Goal: Task Accomplishment & Management: Manage account settings

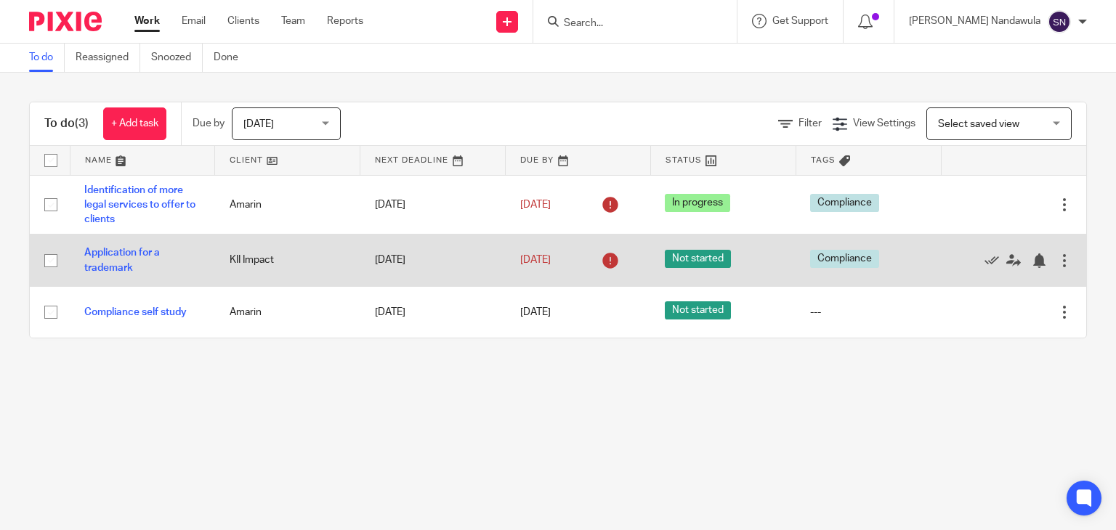
click at [710, 262] on div at bounding box center [1064, 260] width 15 height 15
click at [669, 256] on span "Not started" at bounding box center [698, 259] width 66 height 18
click at [710, 259] on div at bounding box center [1064, 260] width 15 height 15
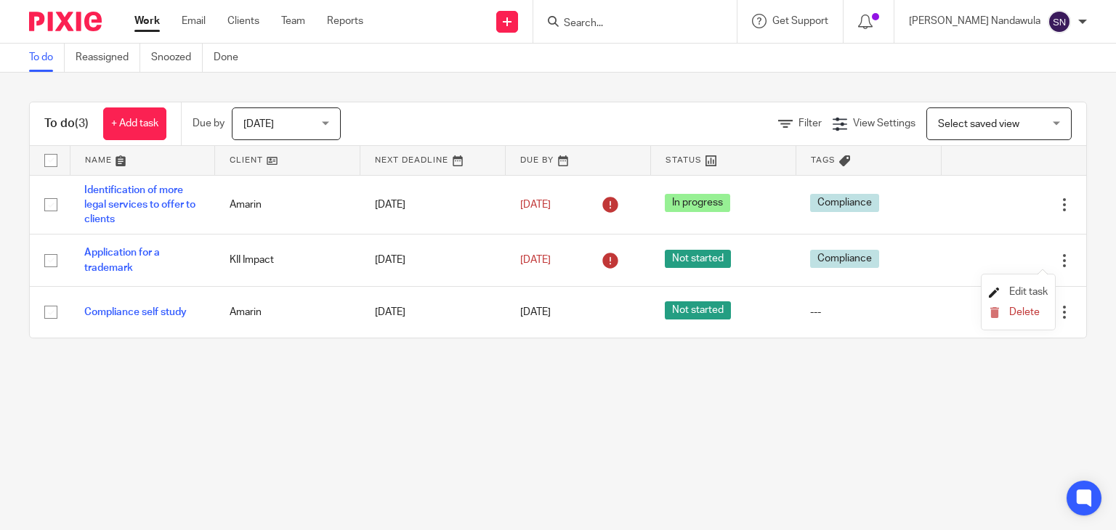
click at [710, 295] on span "Edit task" at bounding box center [1028, 292] width 38 height 10
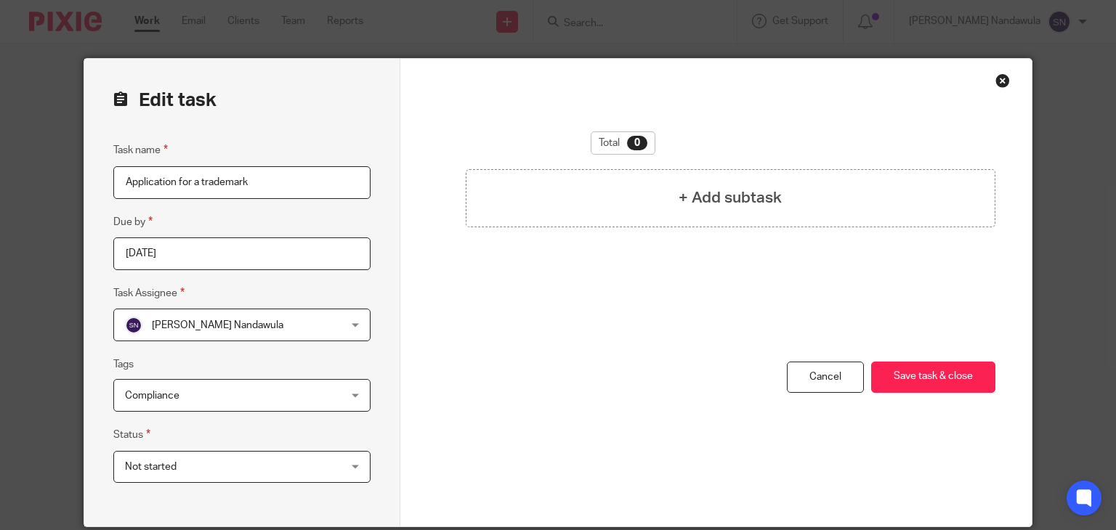
click at [352, 465] on div "Not started Not started" at bounding box center [241, 467] width 257 height 33
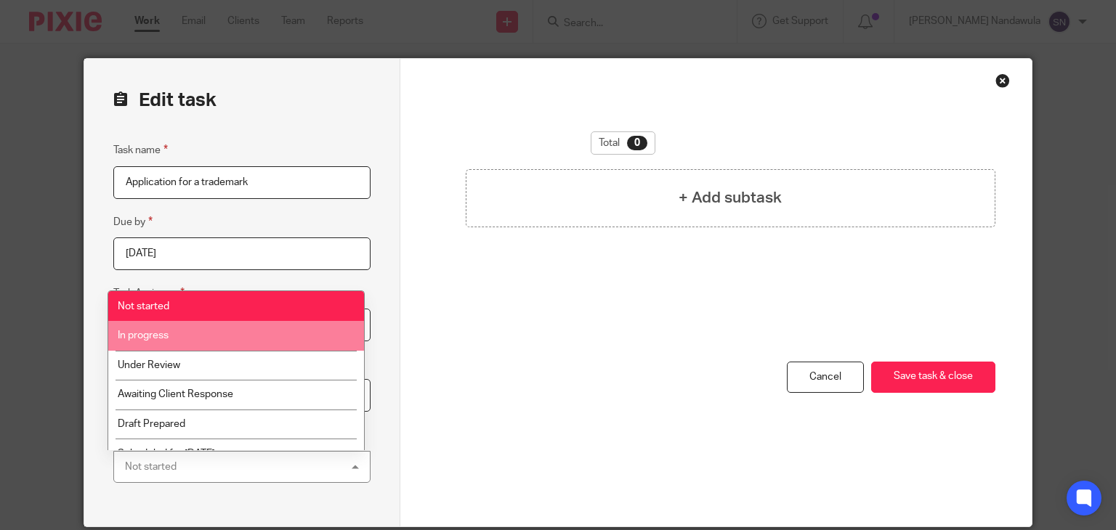
click at [288, 333] on li "In progress" at bounding box center [236, 336] width 256 height 30
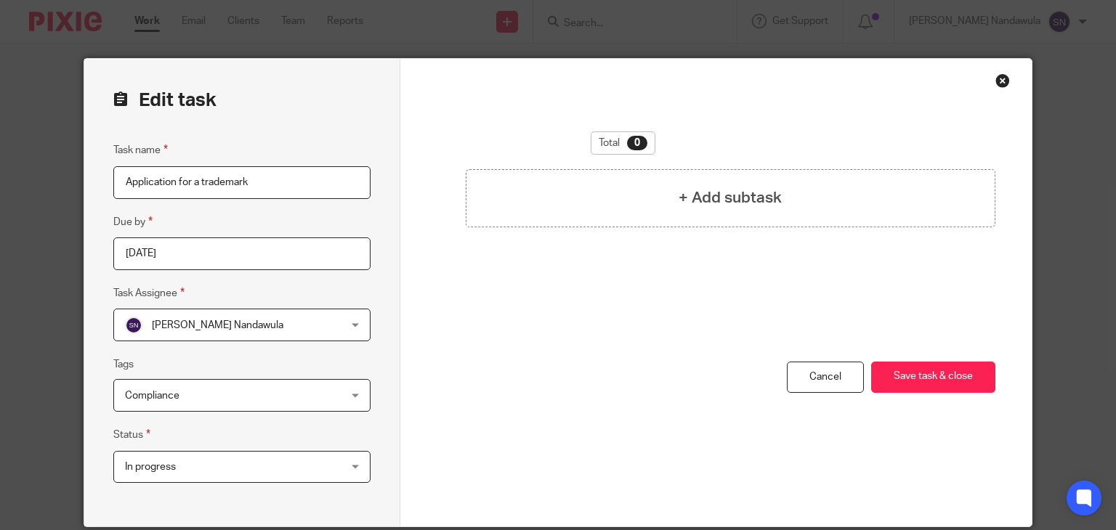
click at [996, 78] on div "Close this dialog window" at bounding box center [1002, 80] width 15 height 15
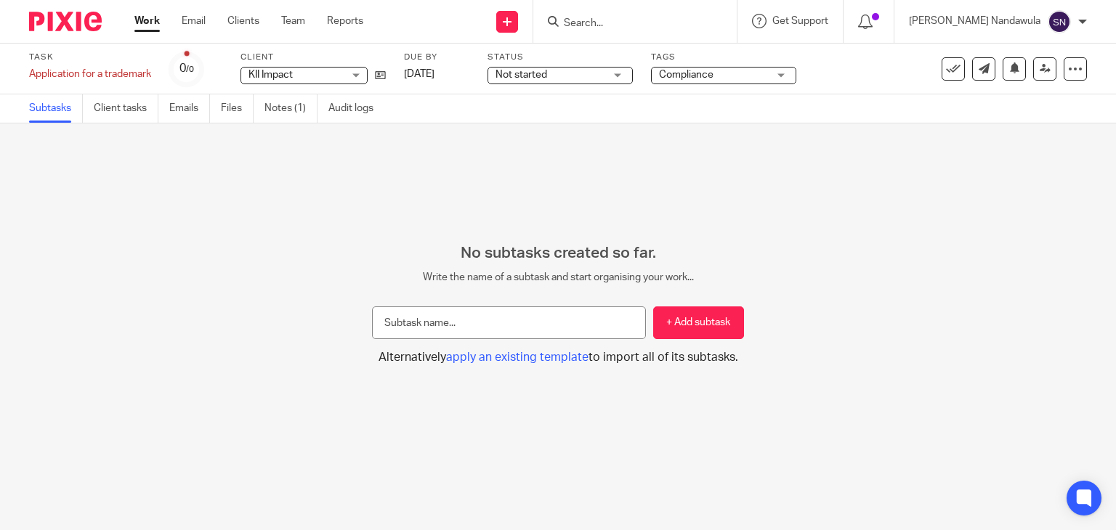
click at [146, 18] on link "Work" at bounding box center [146, 21] width 25 height 15
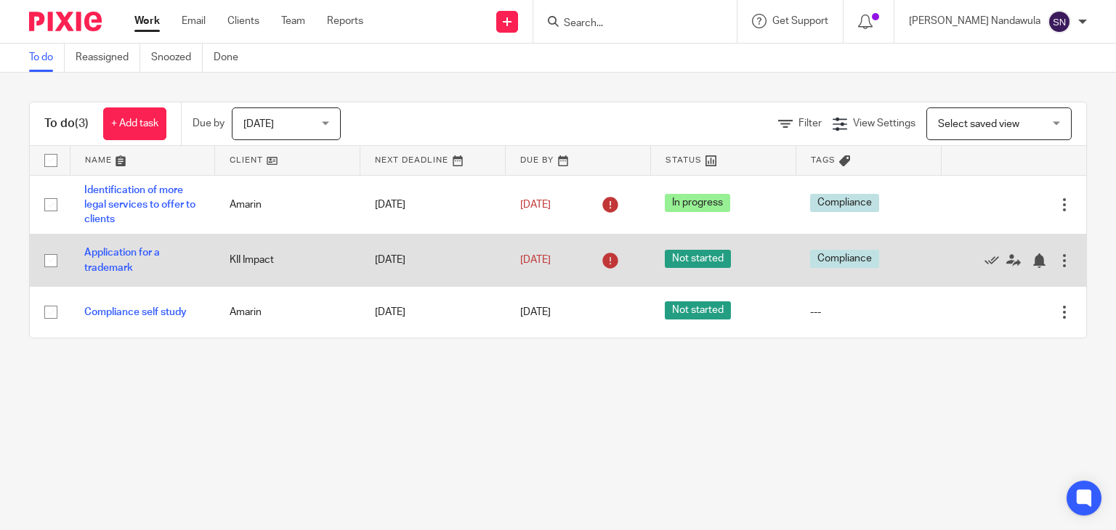
click at [1042, 268] on div "Edit task Delete" at bounding box center [1013, 260] width 116 height 36
click at [1057, 262] on div at bounding box center [1064, 260] width 15 height 15
drag, startPoint x: 1040, startPoint y: 262, endPoint x: 860, endPoint y: 240, distance: 181.4
click at [860, 240] on tr "Application for a trademark KII Impact 17 Sep 2025 17 Sep 2025 Not started Comp…" at bounding box center [558, 261] width 1056 height 52
click at [1057, 259] on div at bounding box center [1064, 260] width 15 height 15
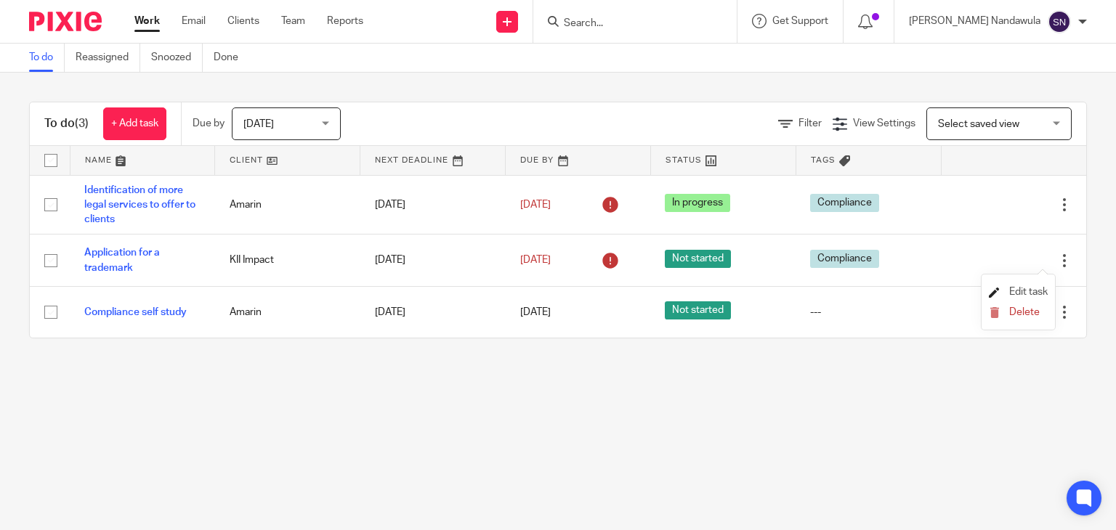
click at [1026, 288] on span "Edit task" at bounding box center [1028, 292] width 38 height 10
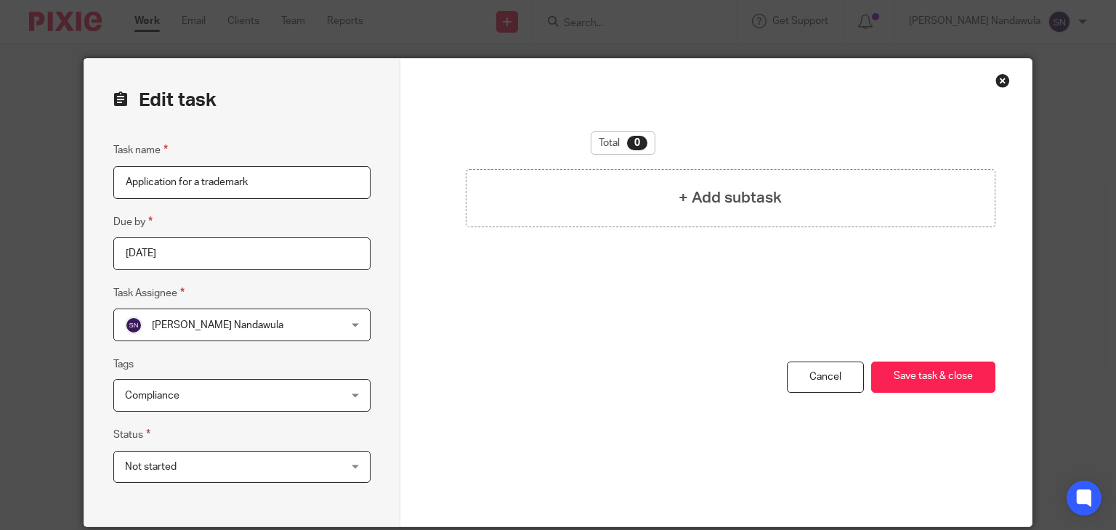
click at [350, 463] on div "Not started Not started" at bounding box center [241, 467] width 257 height 33
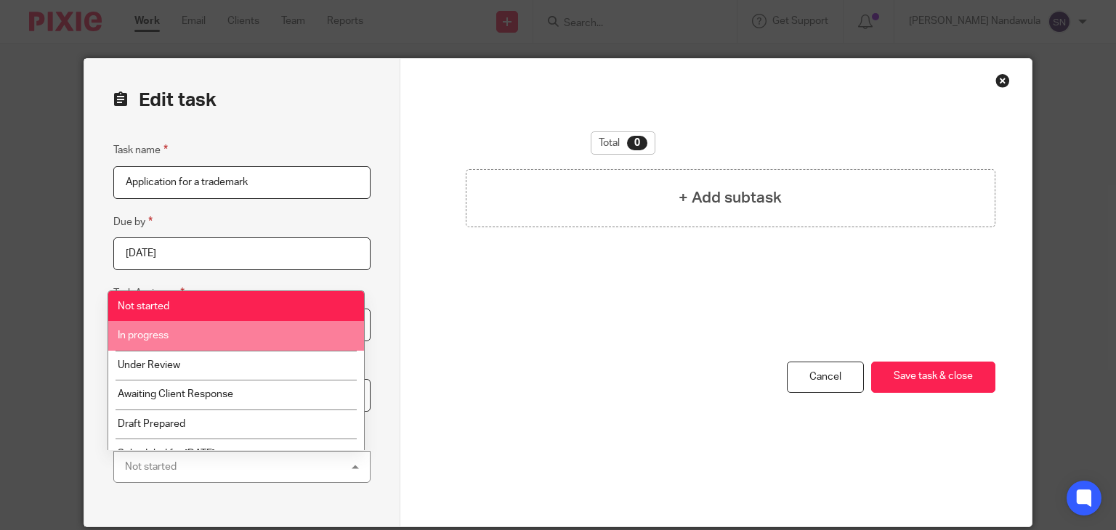
click at [314, 336] on li "In progress" at bounding box center [236, 336] width 256 height 30
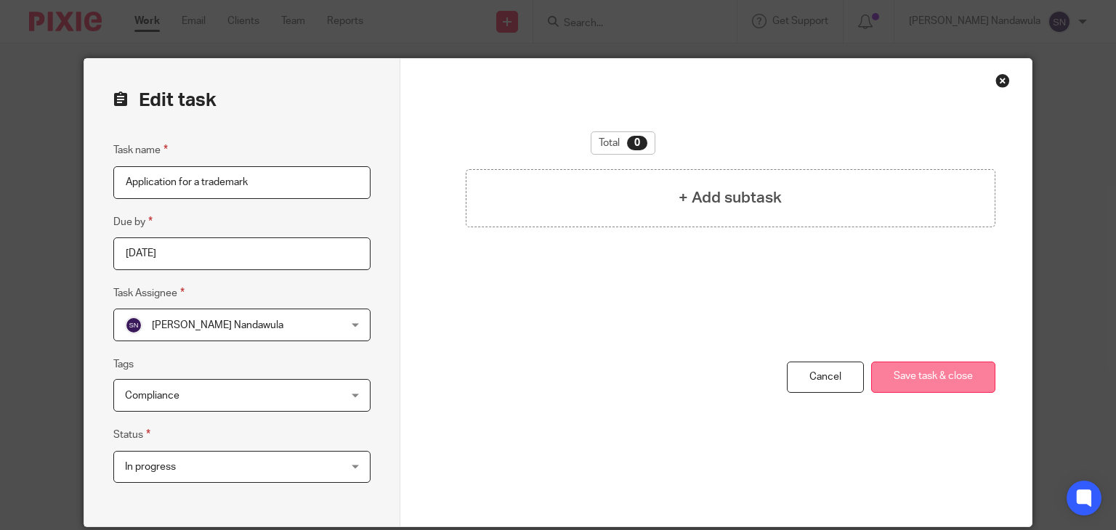
click at [932, 374] on button "Save task & close" at bounding box center [933, 377] width 124 height 31
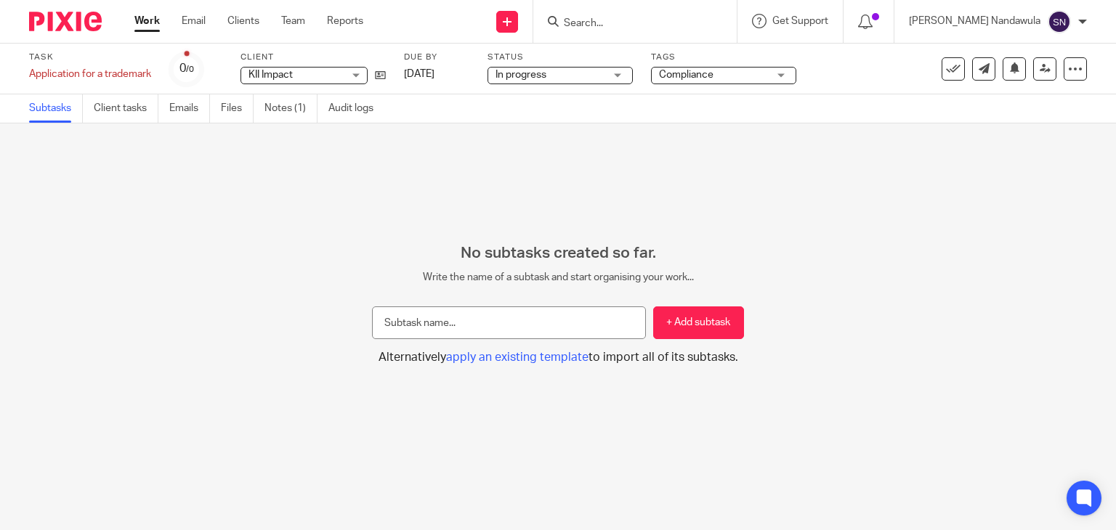
click at [150, 23] on link "Work" at bounding box center [146, 21] width 25 height 15
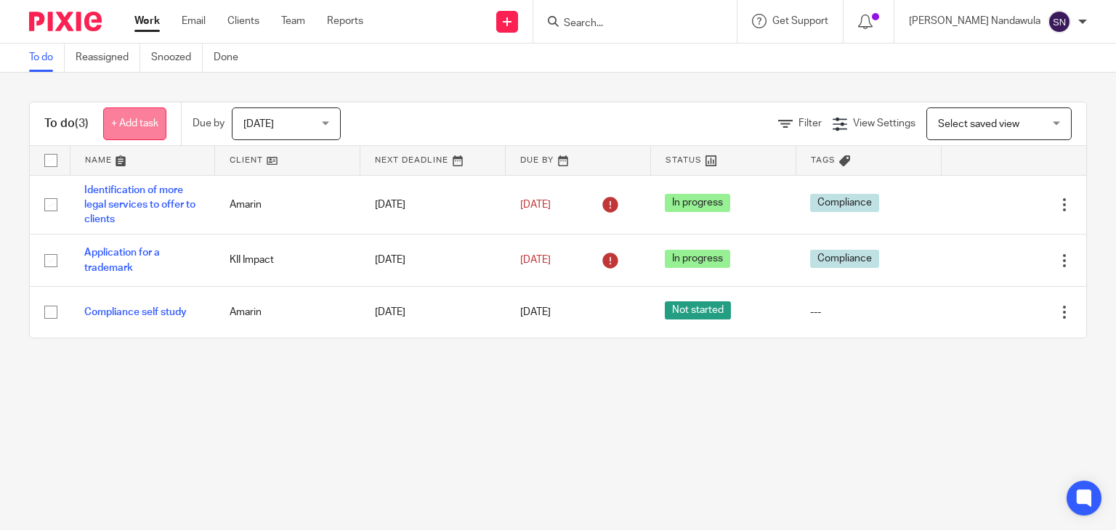
click at [131, 123] on link "+ Add task" at bounding box center [134, 123] width 63 height 33
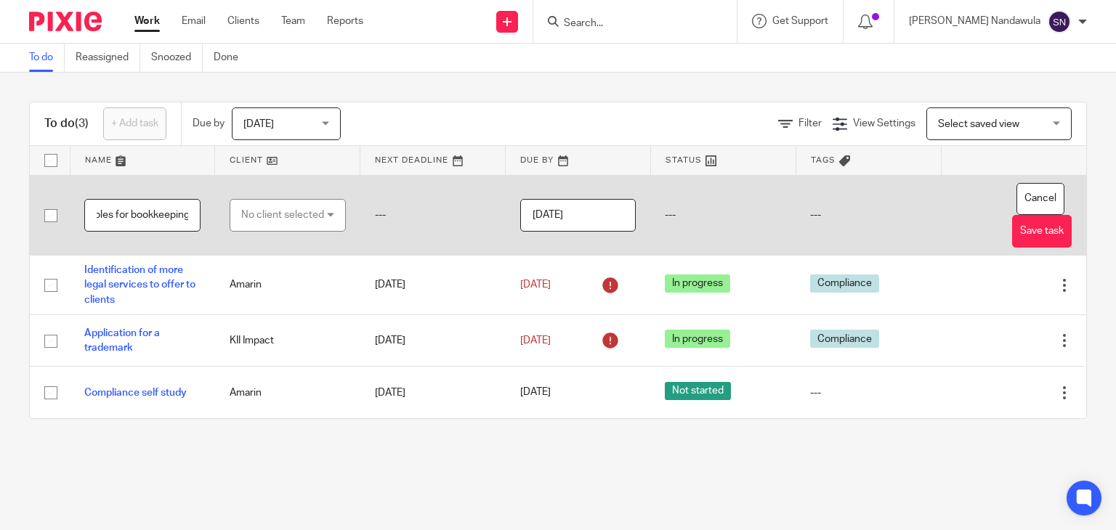
scroll to position [0, 257]
type input "Creation of a checklist for the service contract deliverables for bookkeeping"
click at [321, 216] on div "No client selected" at bounding box center [288, 215] width 116 height 33
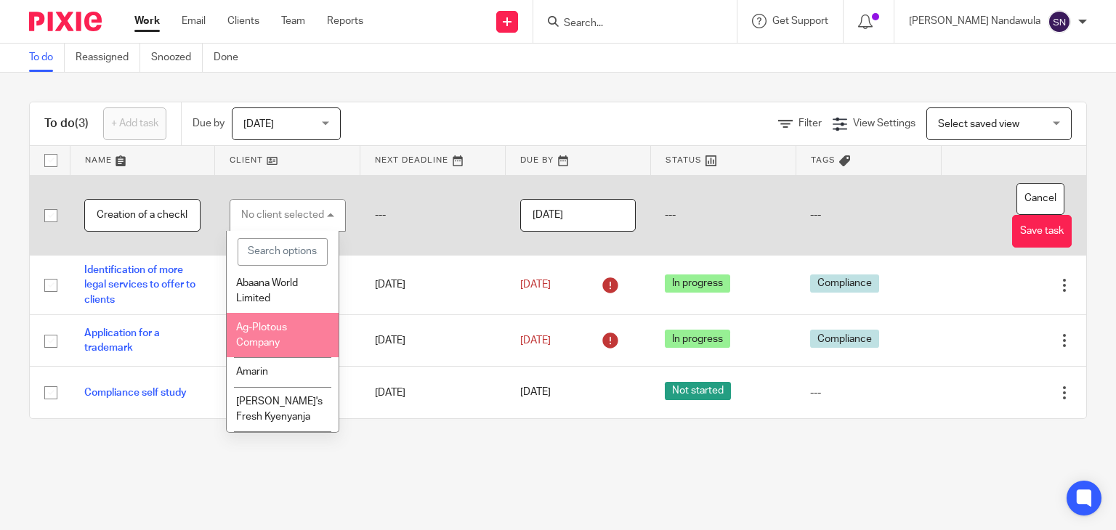
scroll to position [38, 0]
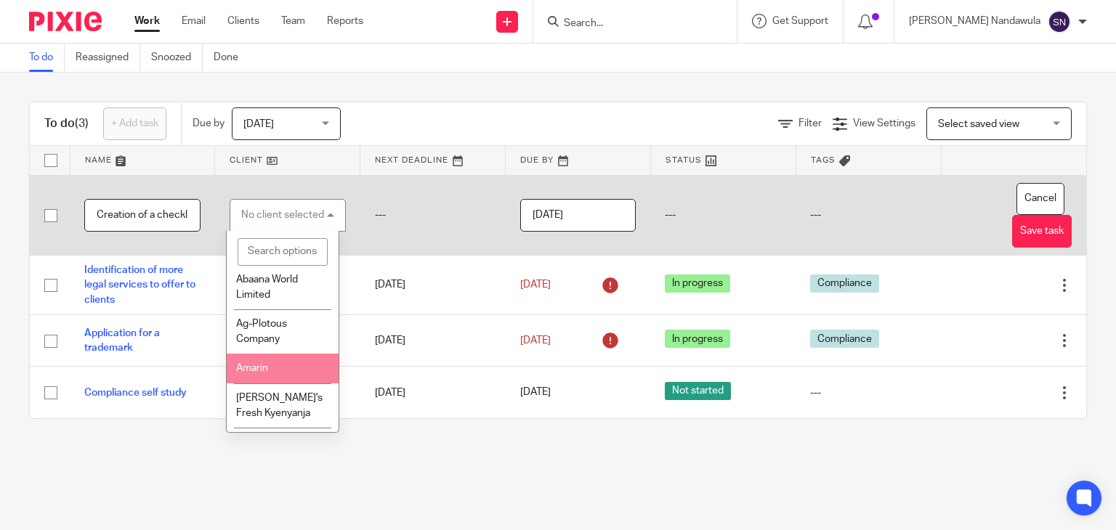
click at [279, 383] on li "Amarin" at bounding box center [283, 369] width 112 height 30
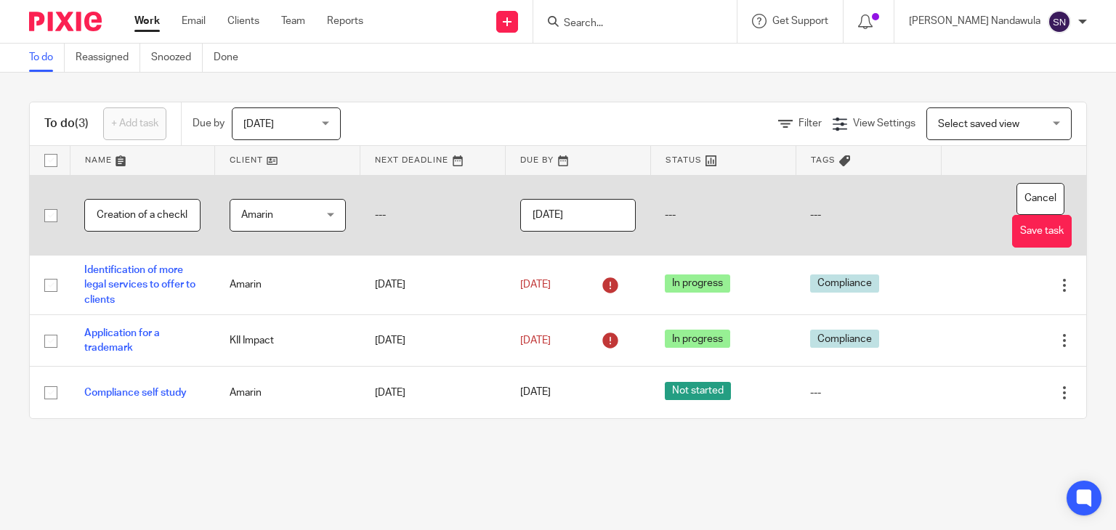
click at [593, 219] on input "[DATE]" at bounding box center [578, 215] width 116 height 33
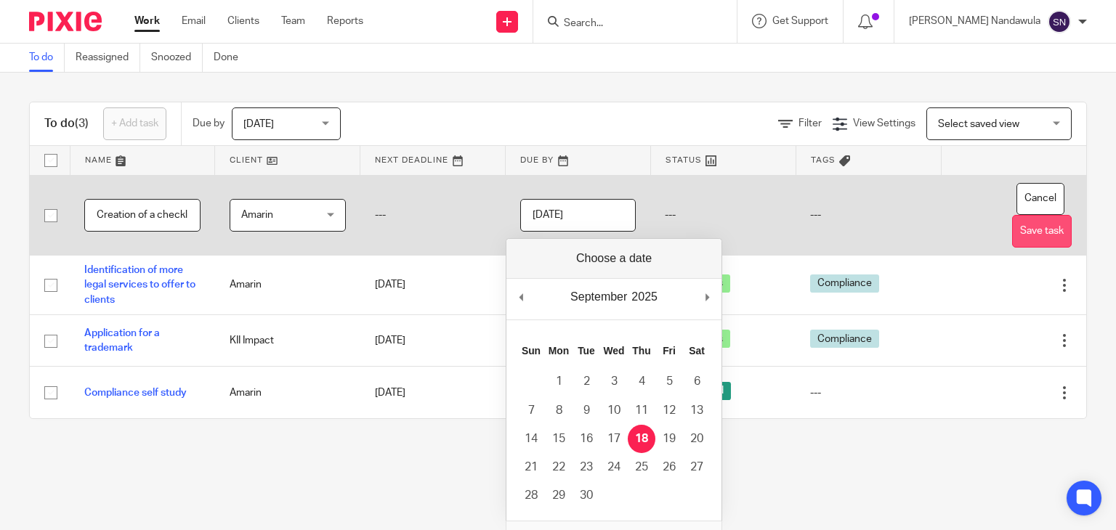
click at [1012, 240] on button "Save task" at bounding box center [1042, 231] width 60 height 33
